Goal: Navigation & Orientation: Understand site structure

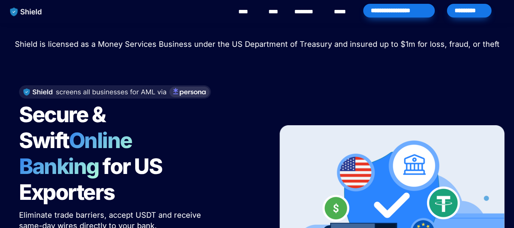
click at [293, 14] on div "********" at bounding box center [307, 12] width 31 height 24
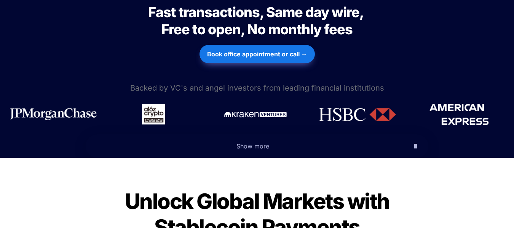
scroll to position [457, 0]
